Goal: Task Accomplishment & Management: Manage account settings

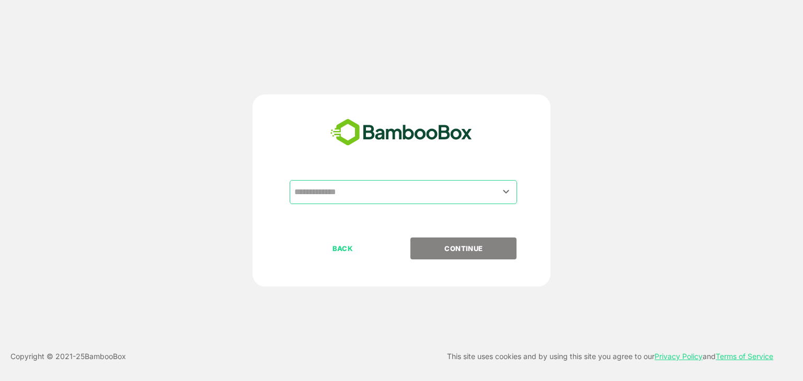
click at [325, 182] on input "text" at bounding box center [403, 192] width 223 height 20
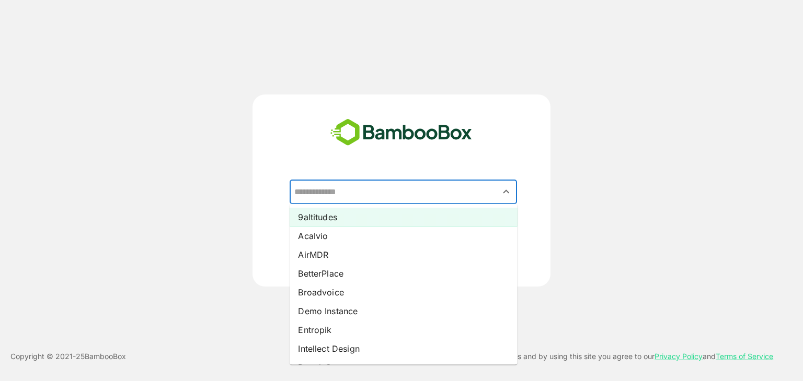
click at [329, 219] on li "9altitudes" at bounding box center [402, 217] width 227 height 19
type input "**********"
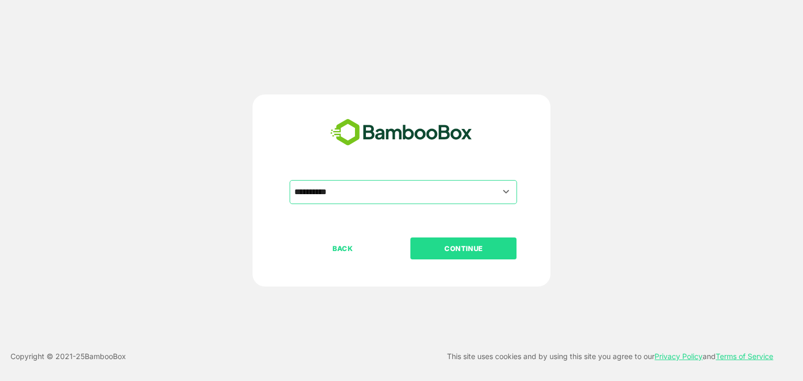
click at [470, 247] on p "CONTINUE" at bounding box center [463, 248] width 105 height 11
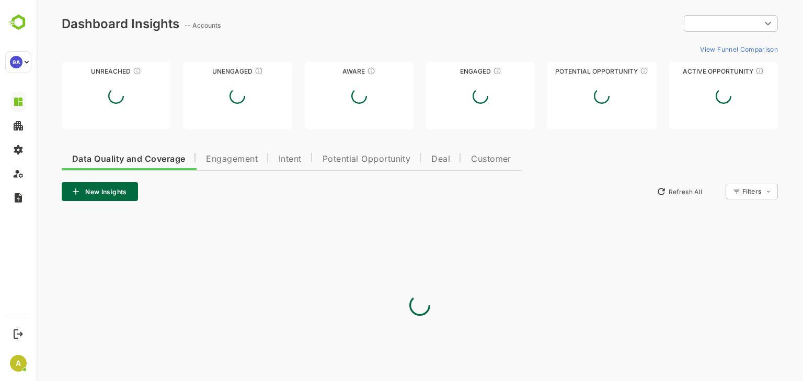
type input "**********"
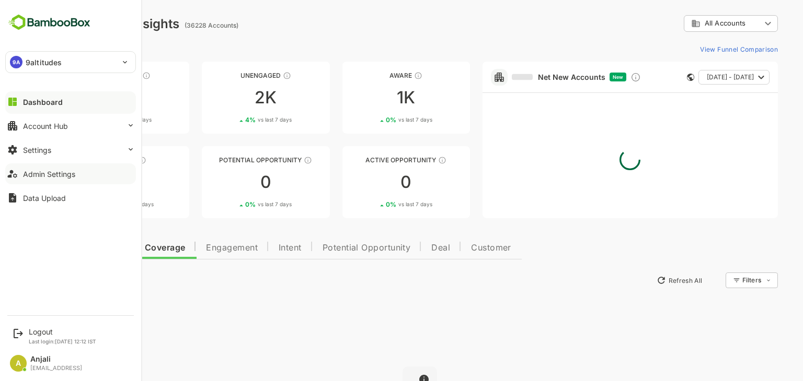
click at [50, 173] on div "Admin Settings" at bounding box center [49, 174] width 52 height 9
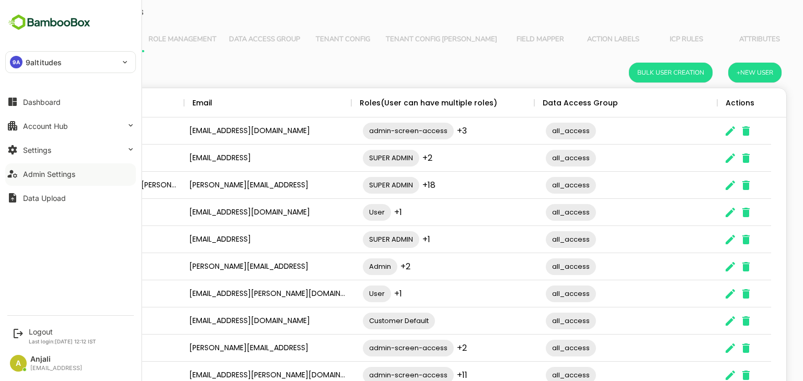
scroll to position [298, 717]
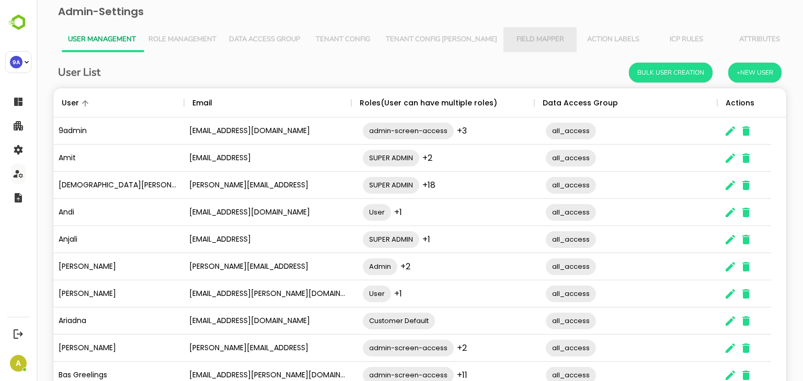
click at [509, 40] on span "Field Mapper" at bounding box center [539, 40] width 61 height 8
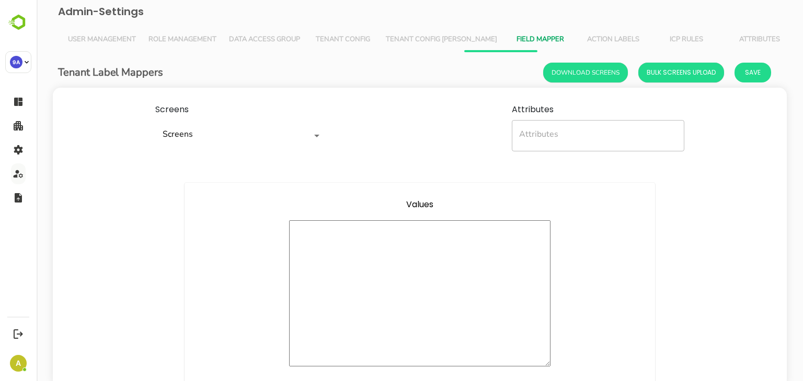
click at [425, 38] on span "Tenant Config [PERSON_NAME]" at bounding box center [441, 40] width 111 height 8
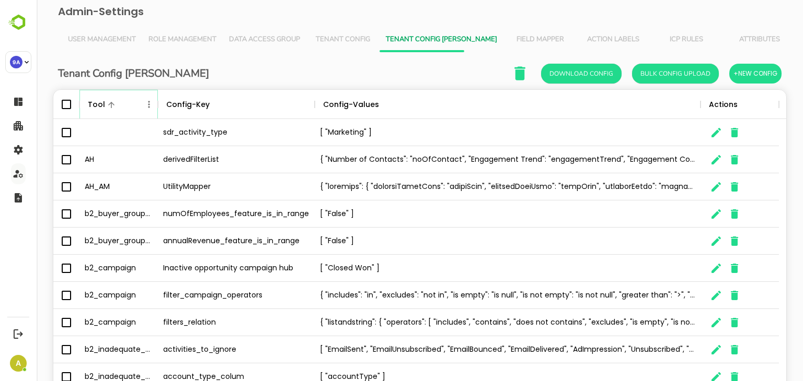
click at [149, 102] on icon "Menu" at bounding box center [149, 104] width 10 height 10
click at [112, 179] on li "Filter" at bounding box center [120, 180] width 72 height 19
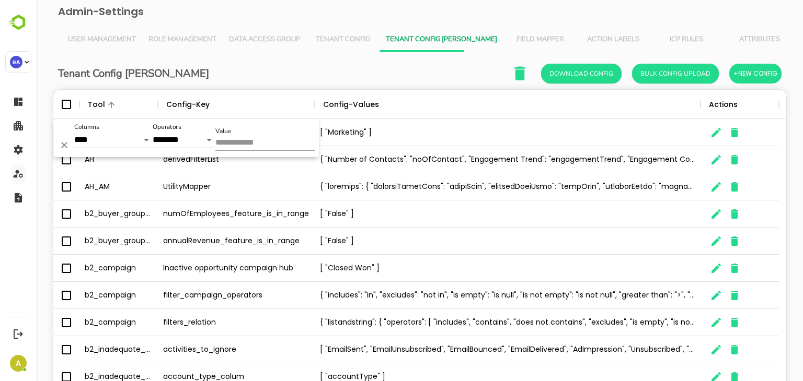
click at [237, 142] on input "Value" at bounding box center [264, 143] width 99 height 15
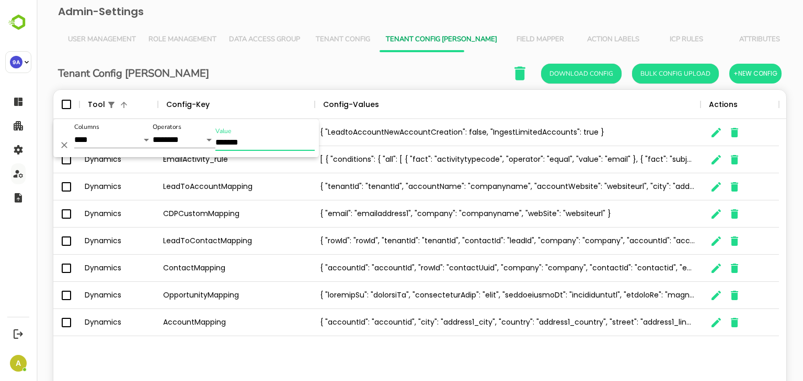
type input "*******"
click at [286, 69] on div "Tenant Config Json Download Config Bulk Config Upload +New Config" at bounding box center [419, 73] width 723 height 21
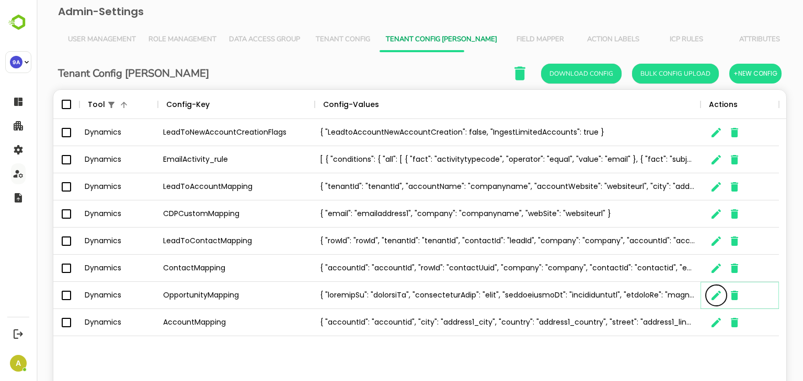
click at [716, 293] on icon "The User Data" at bounding box center [715, 295] width 9 height 9
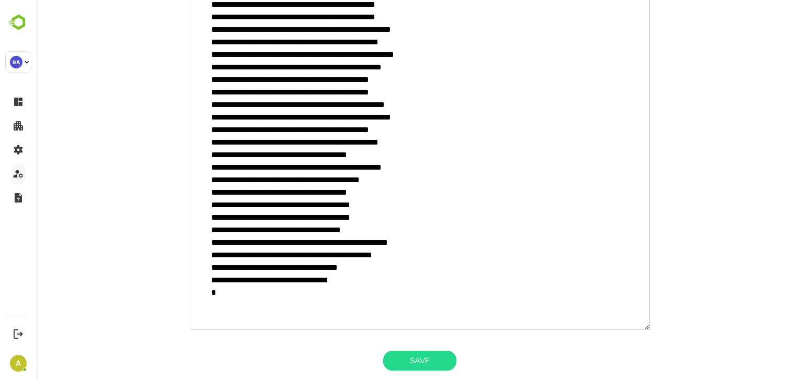
scroll to position [59, 0]
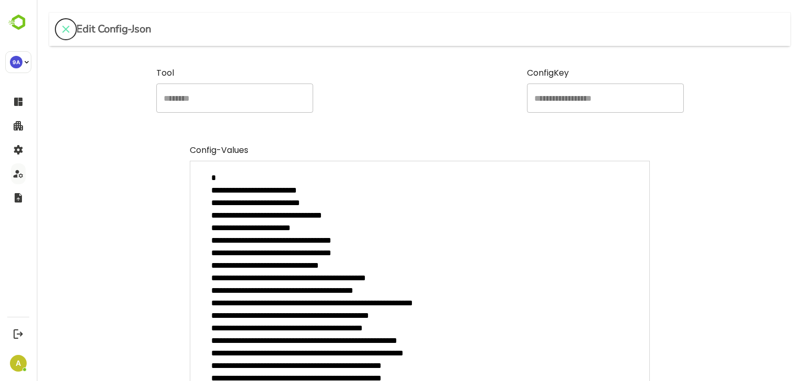
click at [62, 30] on icon "close" at bounding box center [66, 29] width 13 height 13
type textarea "*"
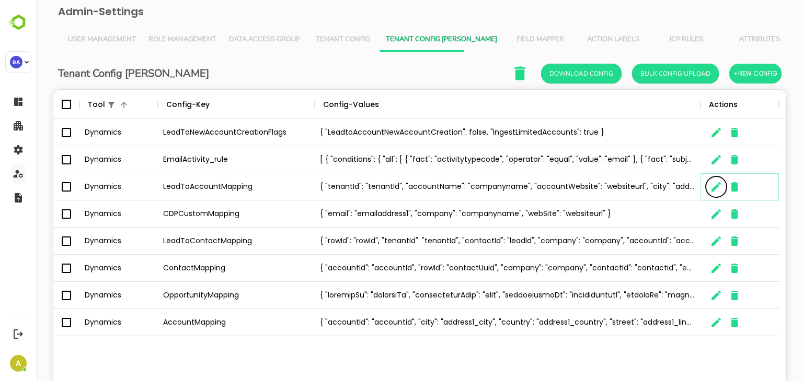
click at [713, 187] on icon "The User Data" at bounding box center [715, 186] width 9 height 9
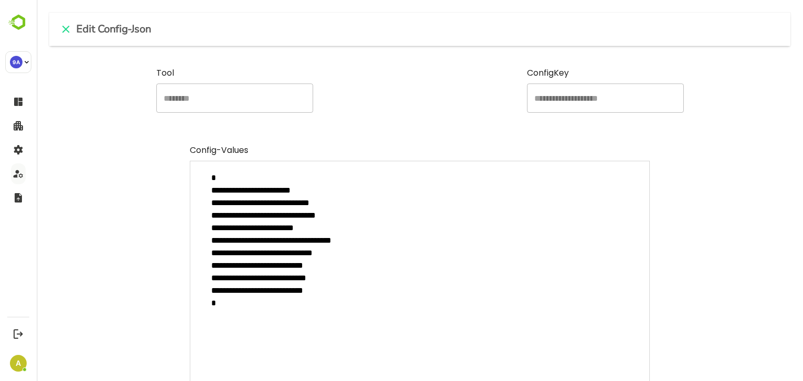
scroll to position [86, 0]
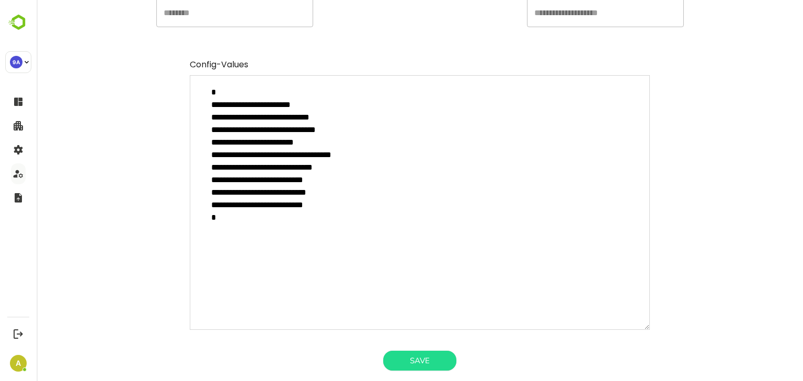
click at [275, 235] on textarea "**********" at bounding box center [420, 202] width 460 height 255
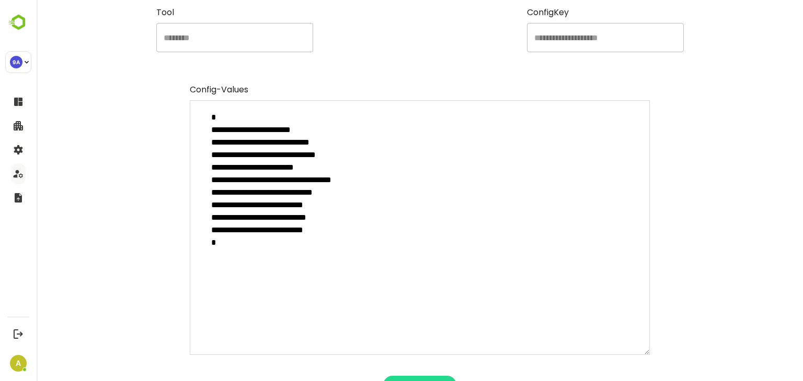
scroll to position [0, 0]
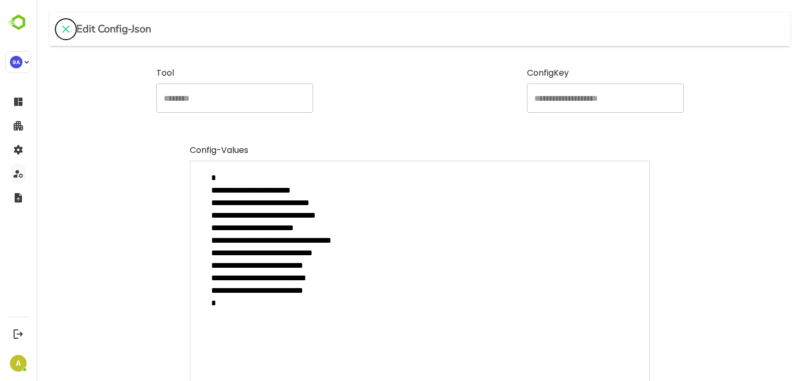
click at [66, 27] on icon "close" at bounding box center [66, 29] width 13 height 13
type textarea "*"
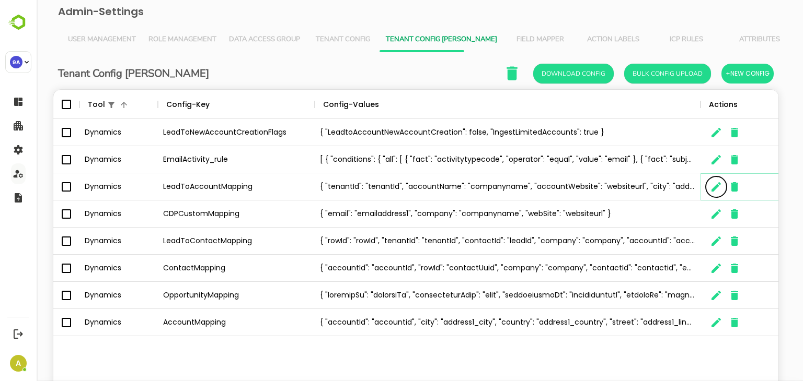
scroll to position [8, 8]
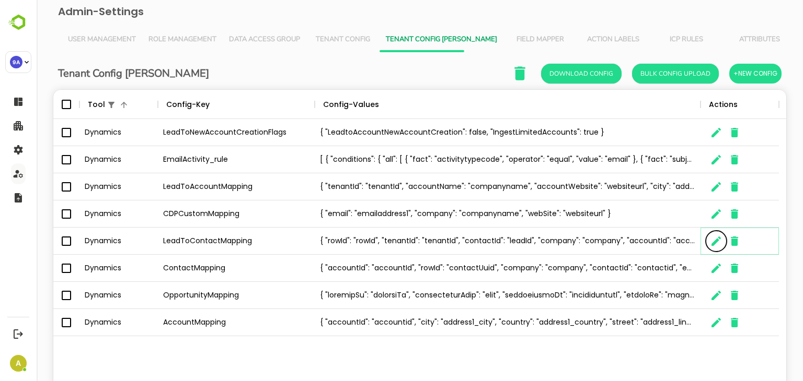
click at [715, 241] on icon "The User Data" at bounding box center [715, 241] width 9 height 9
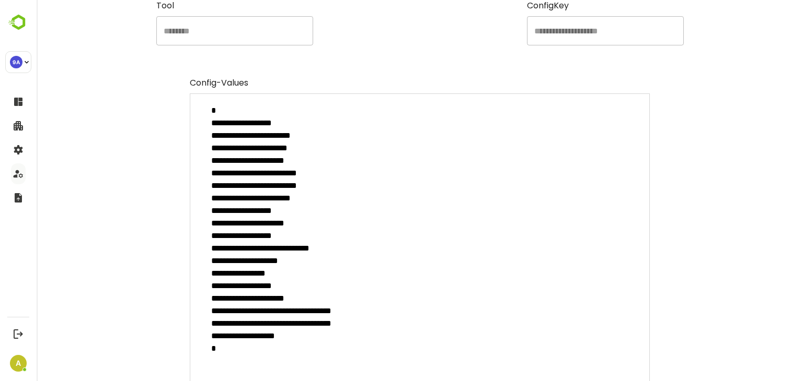
scroll to position [123, 0]
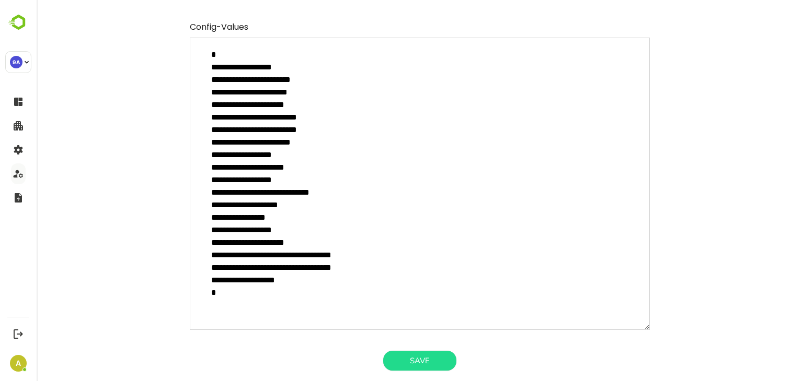
click at [355, 215] on textarea "**********" at bounding box center [420, 184] width 460 height 293
click at [308, 124] on textarea "**********" at bounding box center [420, 184] width 460 height 293
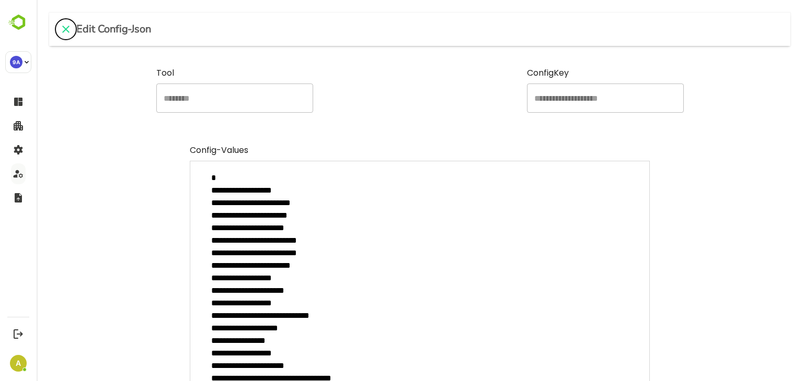
click at [66, 31] on icon "close" at bounding box center [66, 29] width 13 height 13
type textarea "*"
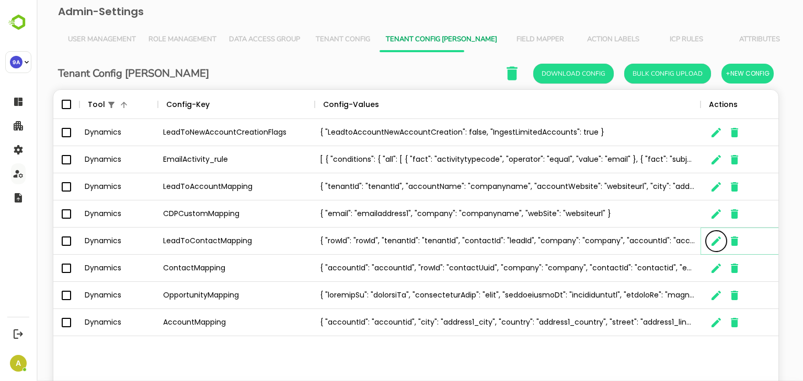
scroll to position [8, 8]
